Goal: Transaction & Acquisition: Purchase product/service

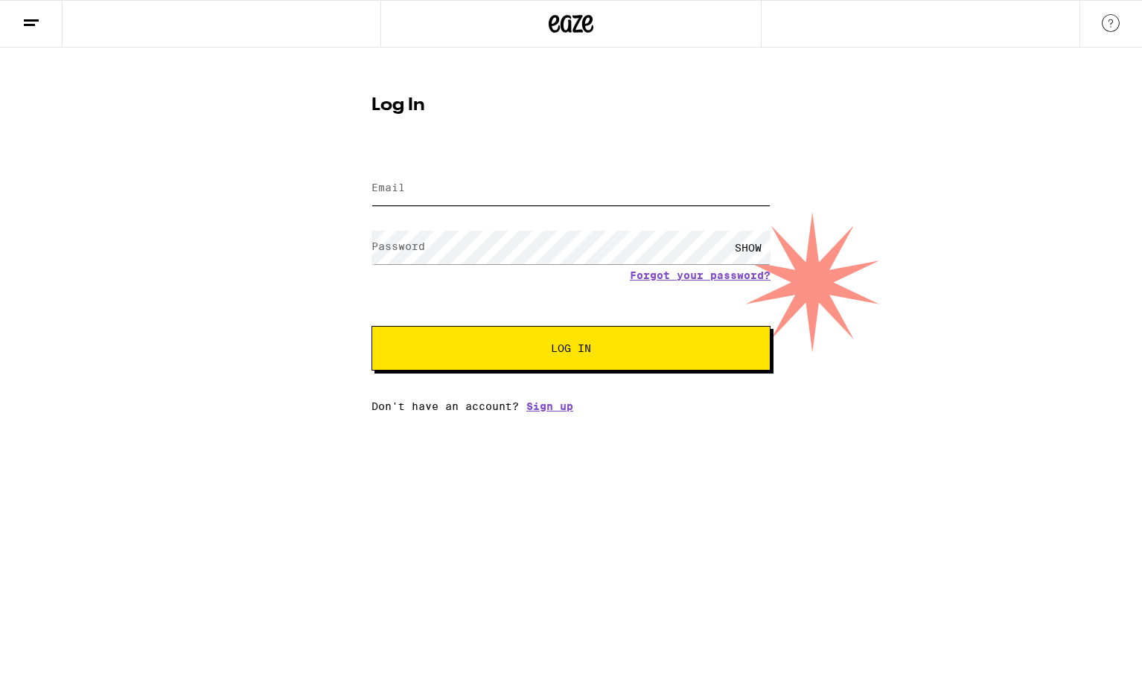
type input "[EMAIL_ADDRESS][PERSON_NAME][DOMAIN_NAME]"
click at [507, 368] on button "Log In" at bounding box center [570, 348] width 399 height 45
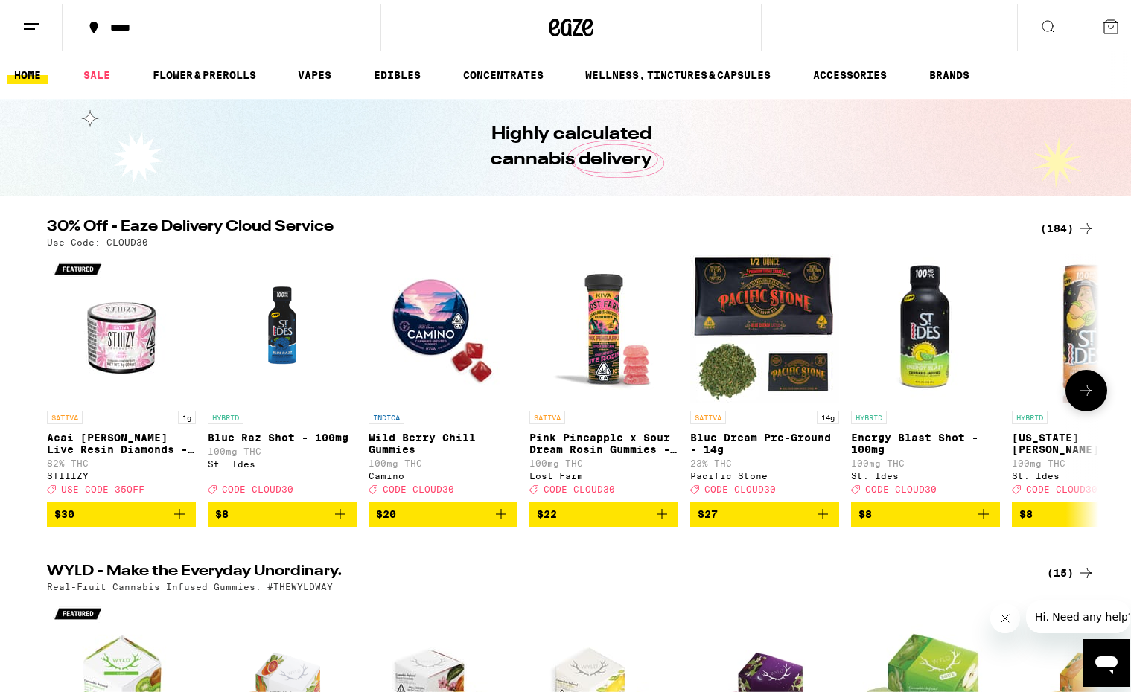
click at [432, 325] on img "Open page for Wild Berry Chill Gummies from Camino" at bounding box center [442, 325] width 149 height 149
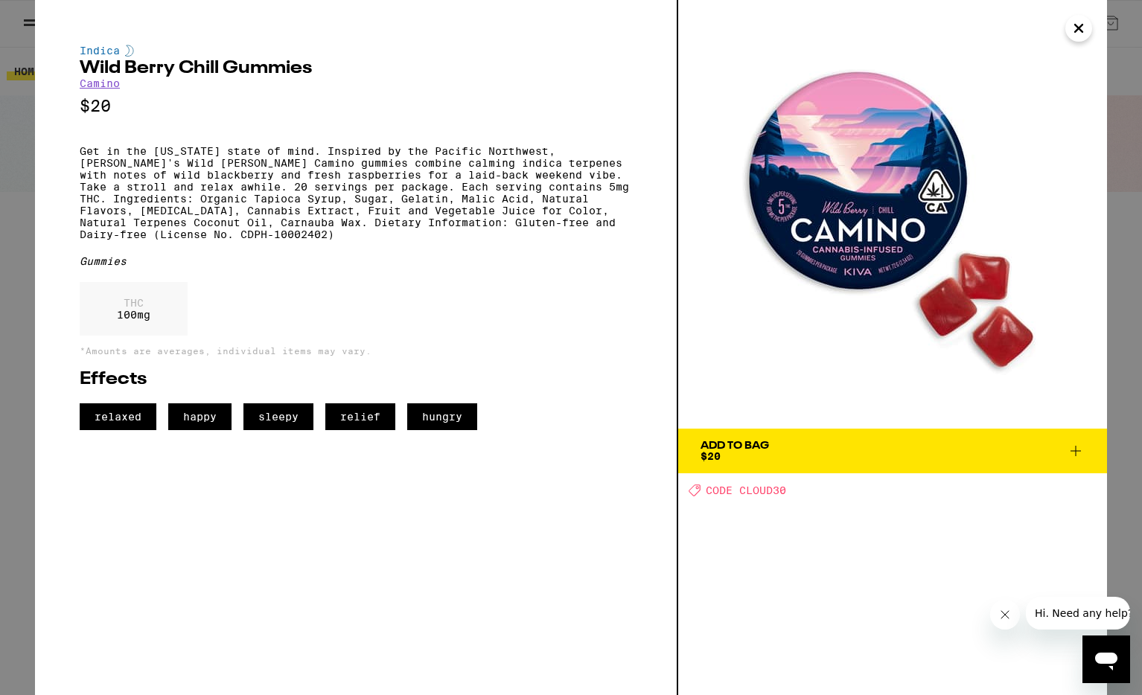
click at [1080, 39] on icon "Close" at bounding box center [1079, 28] width 18 height 22
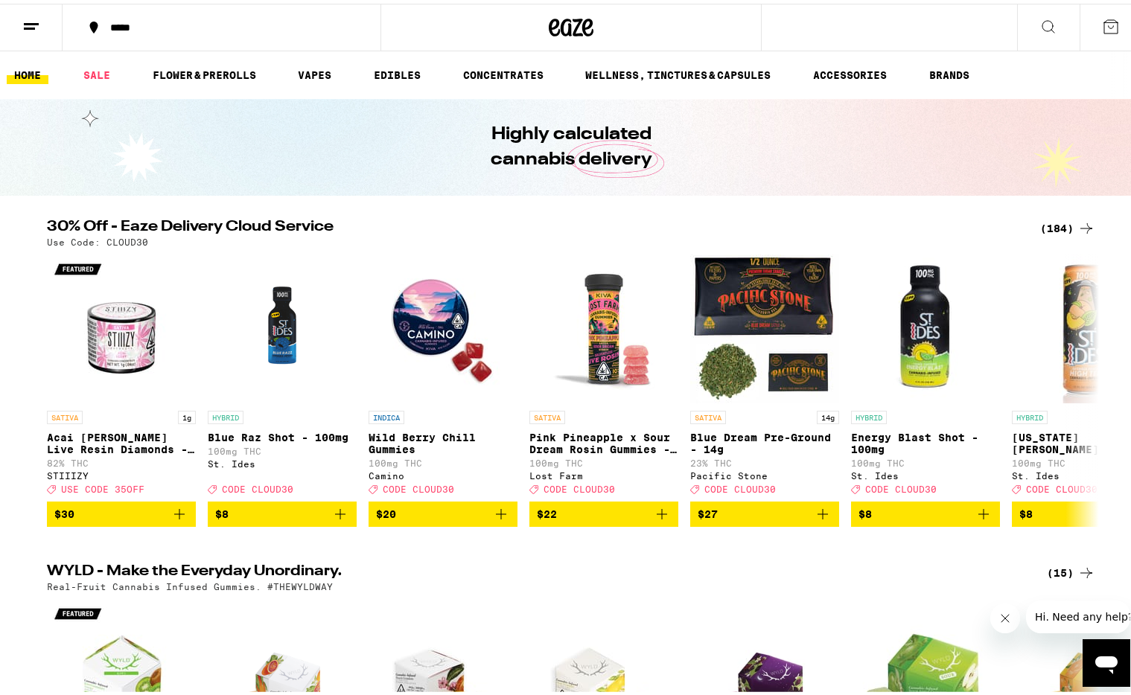
click at [1049, 223] on div "(184)" at bounding box center [1067, 225] width 55 height 18
click at [1049, 224] on div "(184)" at bounding box center [1067, 225] width 55 height 18
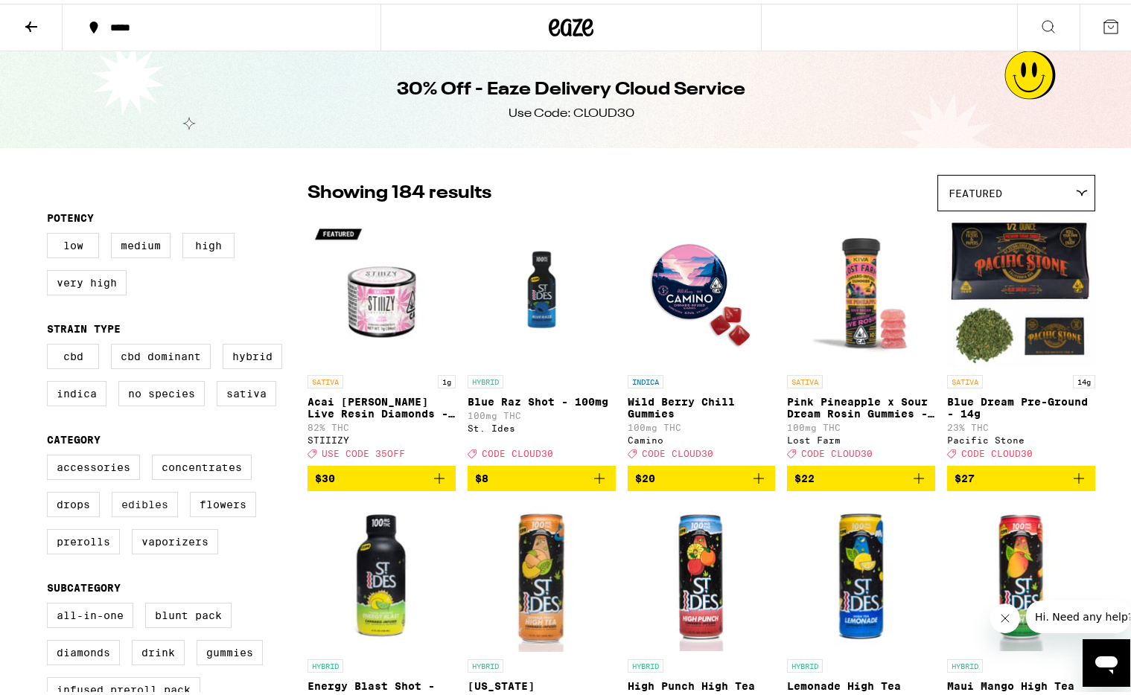
click at [163, 514] on label "Edibles" at bounding box center [145, 500] width 66 height 25
click at [51, 454] on input "Edibles" at bounding box center [50, 453] width 1 height 1
checkbox input "true"
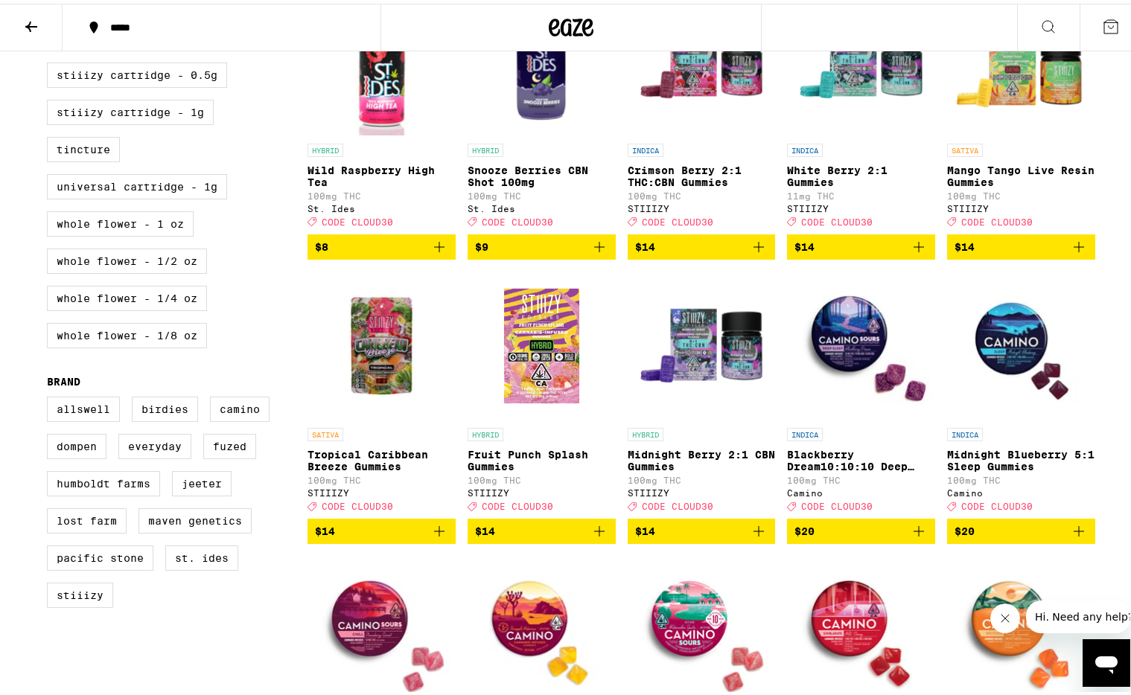
scroll to position [280, 0]
